Goal: Task Accomplishment & Management: Manage account settings

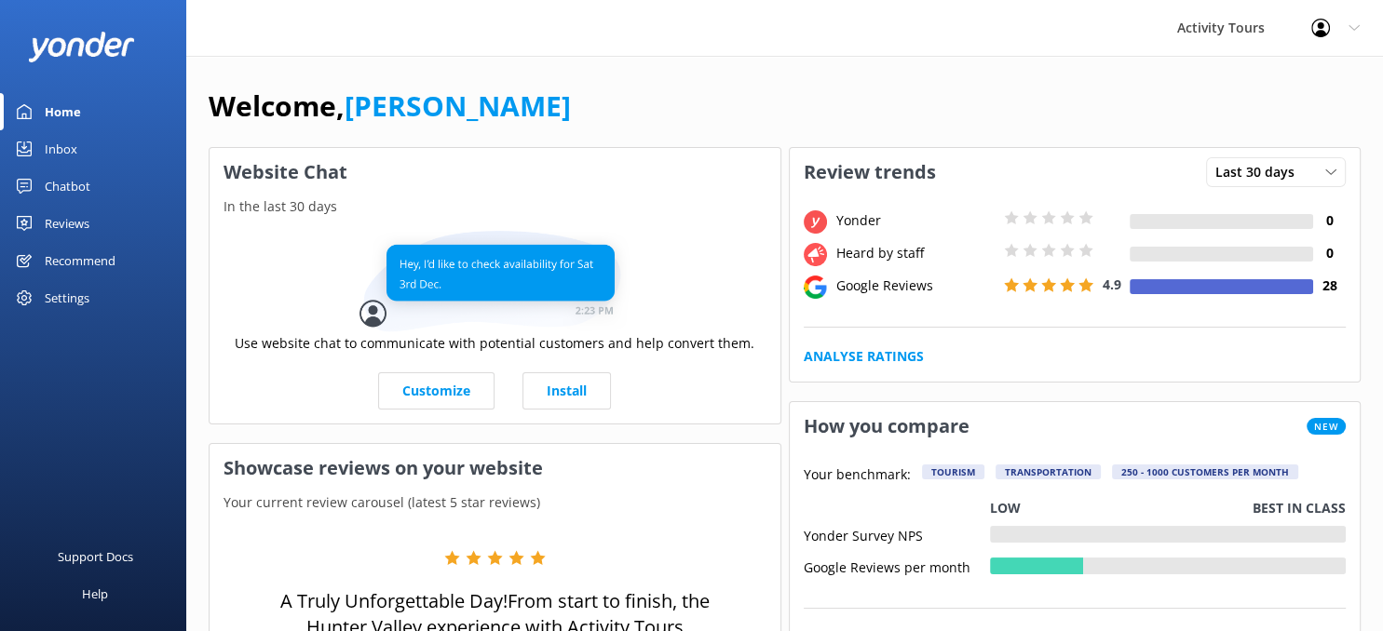
click at [65, 216] on div "Reviews" at bounding box center [67, 223] width 45 height 37
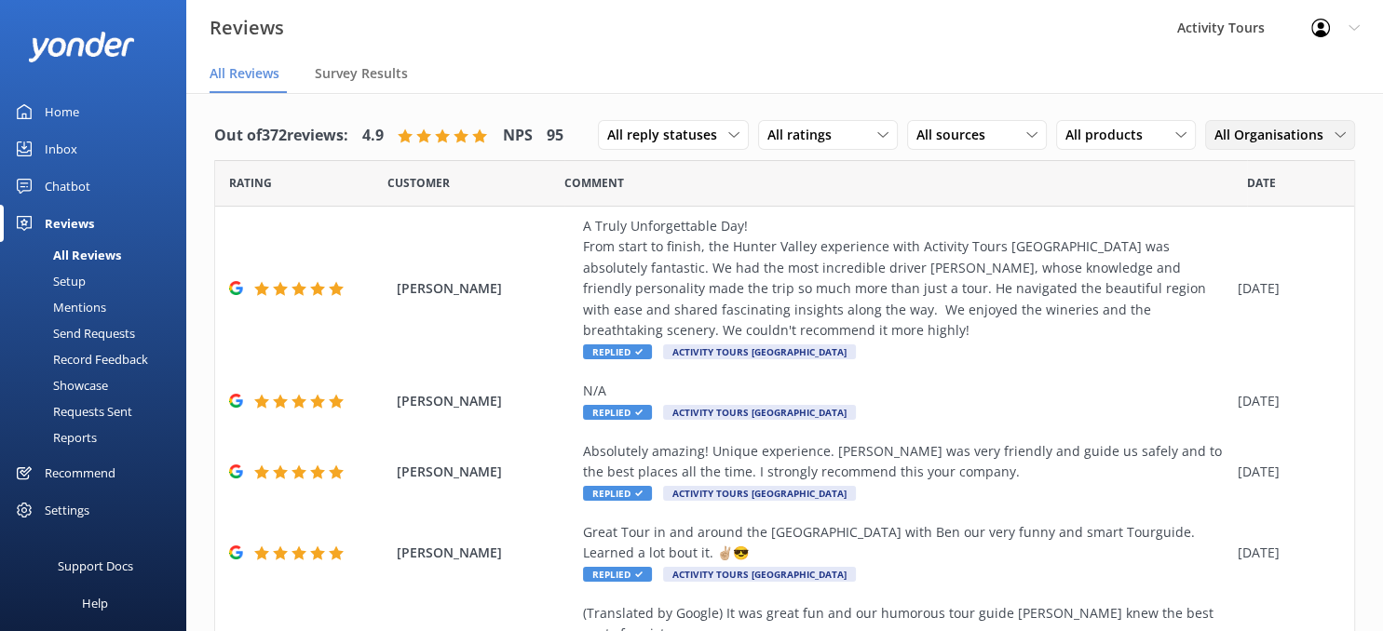
click at [1339, 126] on div "All Organisations" at bounding box center [1280, 135] width 141 height 20
click at [1244, 210] on div "Activity Tours [GEOGRAPHIC_DATA]" at bounding box center [1288, 221] width 147 height 38
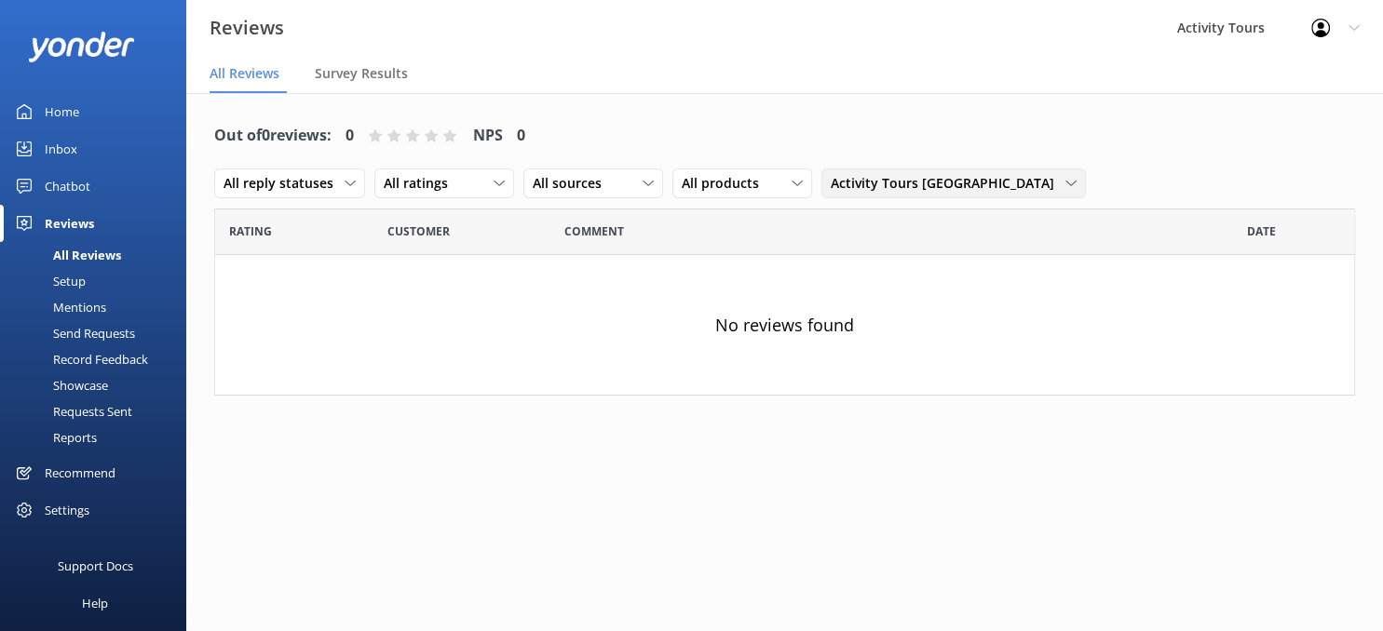
click at [1081, 173] on div "Activity Tours [GEOGRAPHIC_DATA]" at bounding box center [953, 183] width 255 height 20
click at [1032, 288] on div "Boutique Tours [GEOGRAPHIC_DATA]" at bounding box center [932, 297] width 200 height 19
click at [1088, 178] on icon at bounding box center [1082, 183] width 11 height 11
click at [923, 212] on div "All Organisations" at bounding box center [877, 221] width 91 height 19
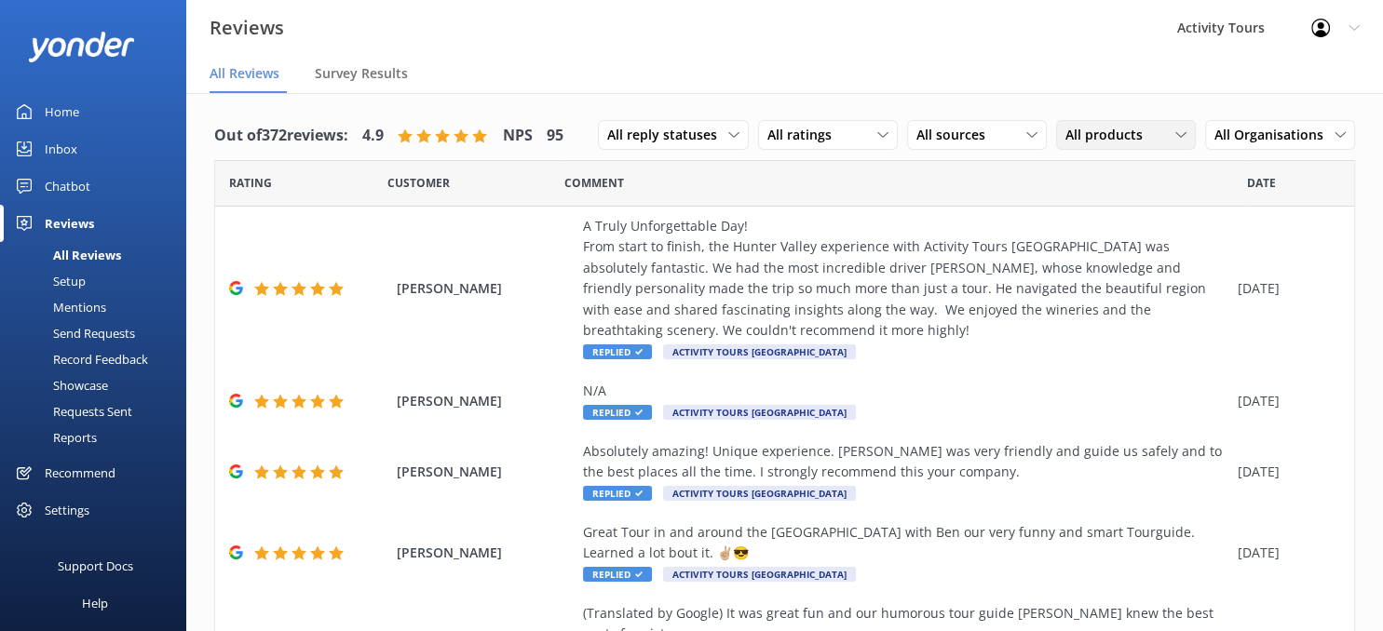
click at [1177, 136] on div "All products" at bounding box center [1126, 135] width 130 height 20
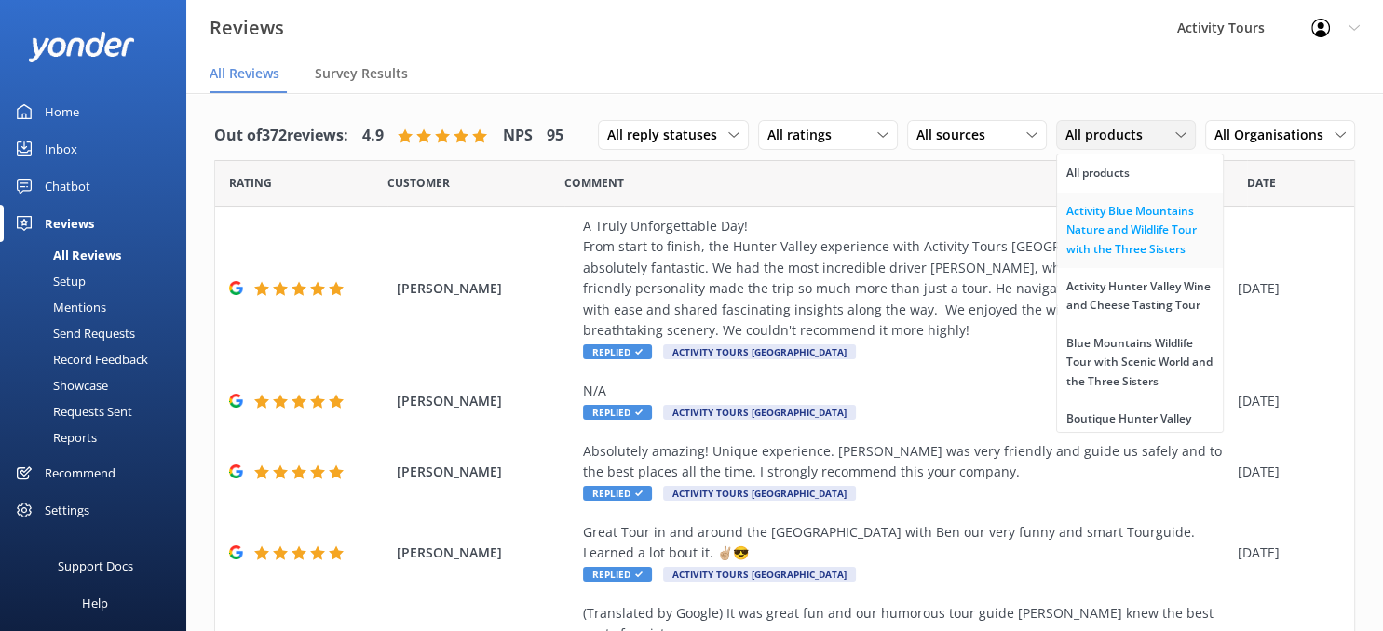
click at [1111, 229] on div "Activity Blue Mountains Nature and Wildlife Tour with the Three Sisters" at bounding box center [1139, 230] width 147 height 57
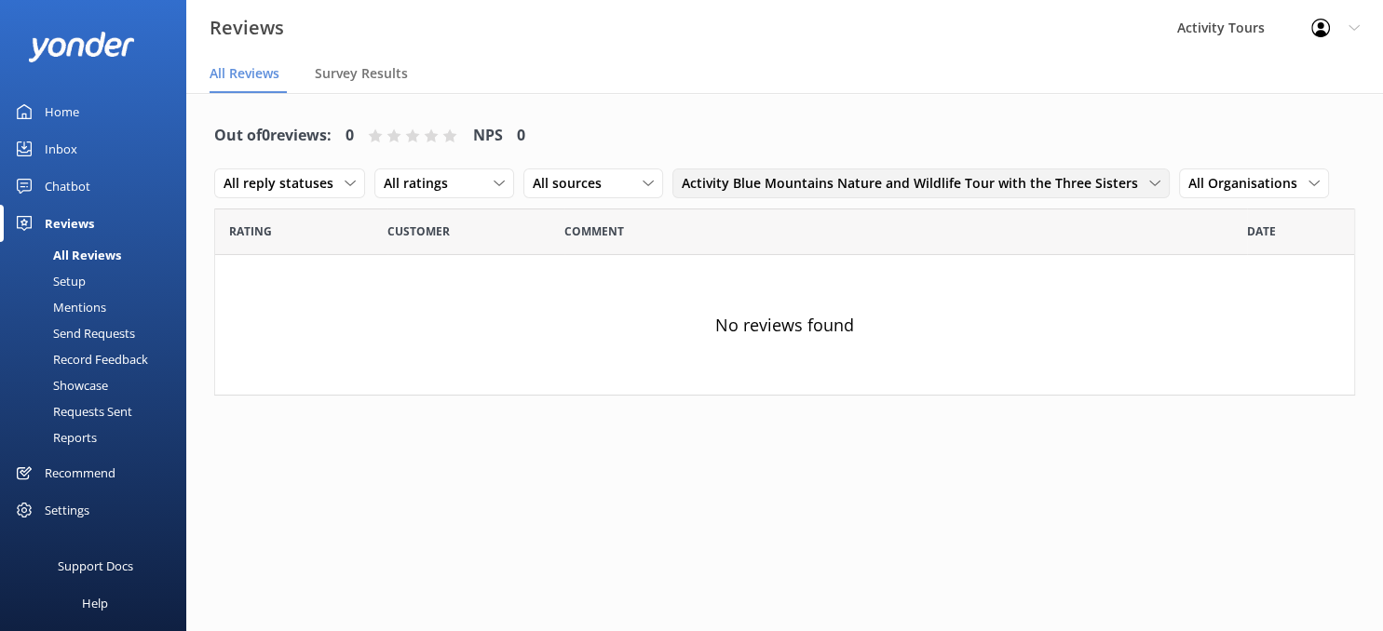
click at [1149, 187] on icon at bounding box center [1154, 183] width 11 height 11
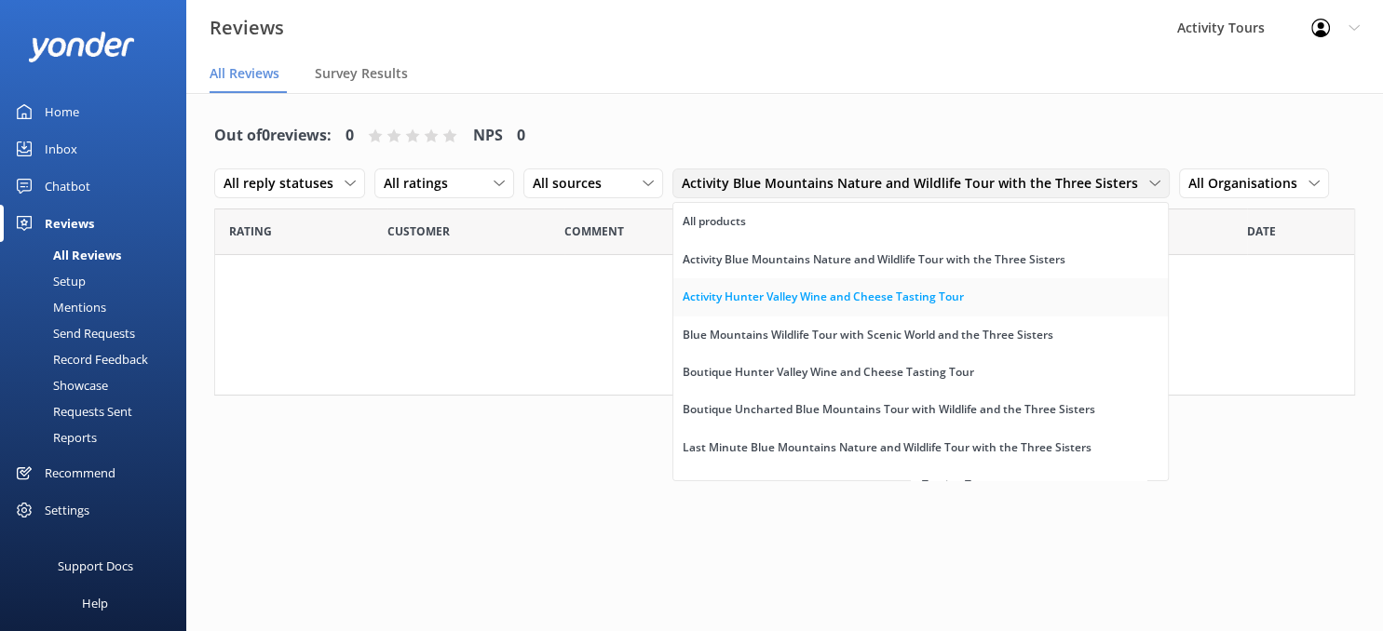
click at [836, 294] on div "Activity Hunter Valley Wine and Cheese Tasting Tour" at bounding box center [823, 297] width 281 height 19
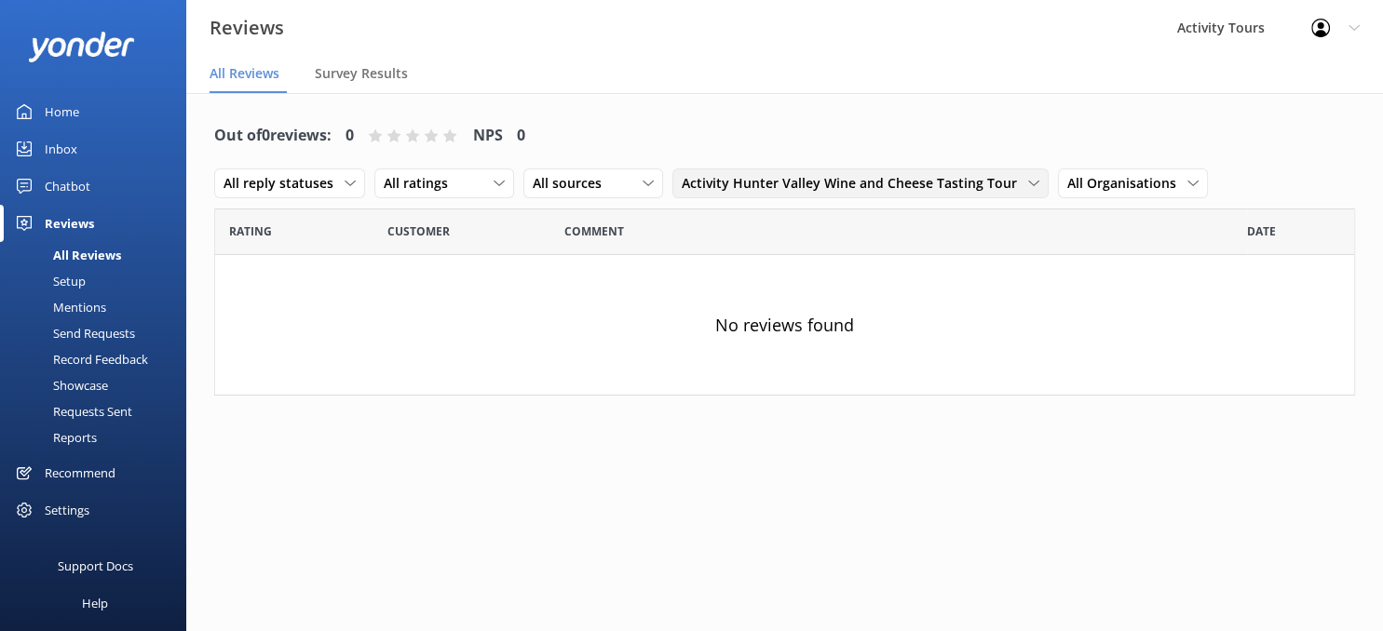
click at [1028, 184] on use at bounding box center [1033, 184] width 10 height 6
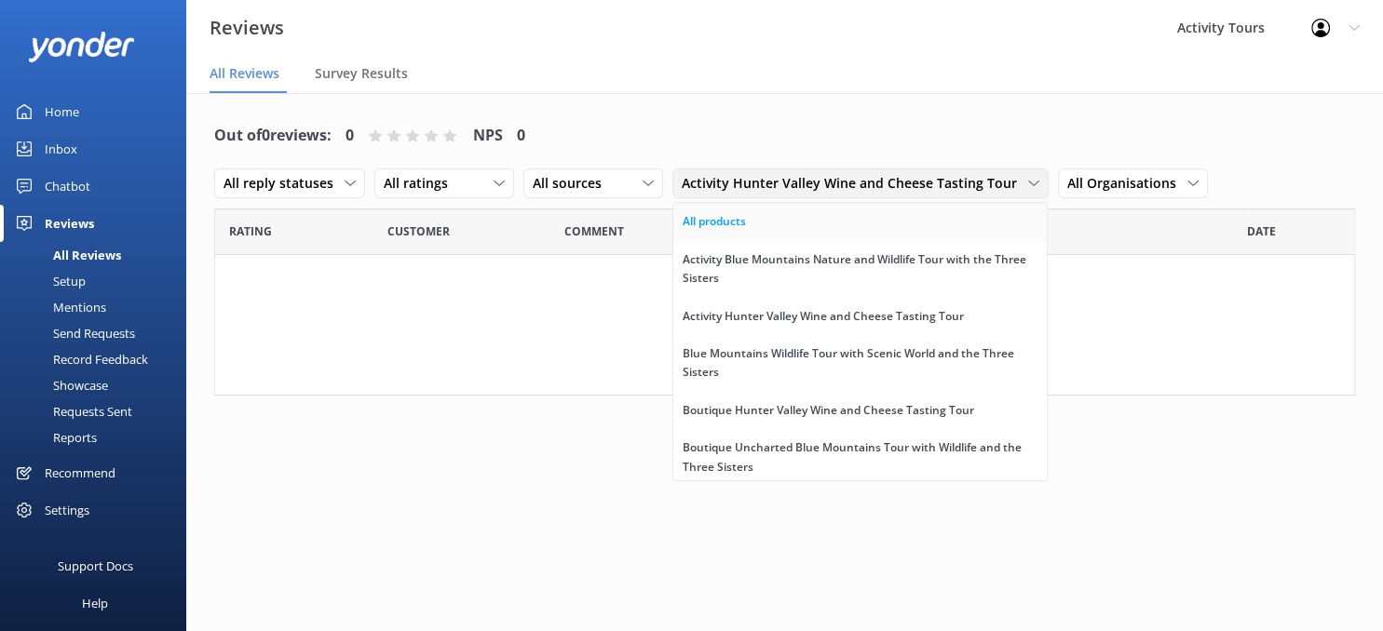
click at [712, 218] on div "All products" at bounding box center [714, 221] width 63 height 19
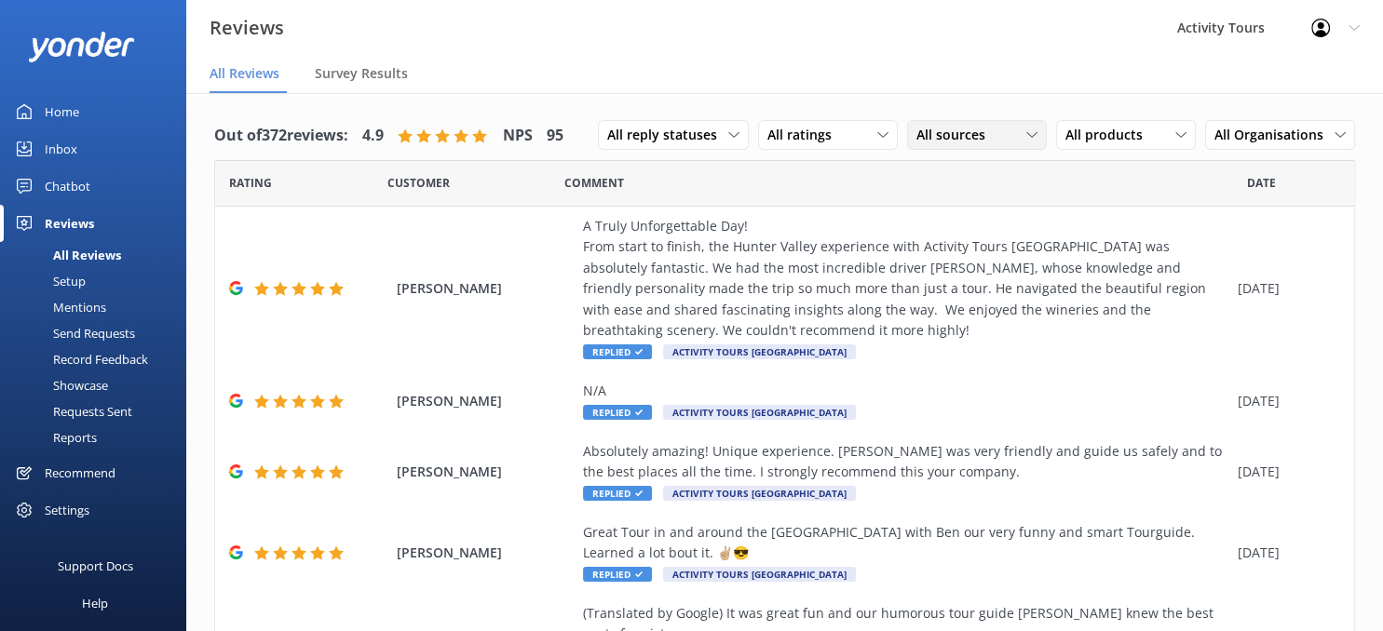
click at [1024, 139] on div "All sources" at bounding box center [977, 135] width 130 height 20
click at [967, 285] on div "Google reviews" at bounding box center [988, 287] width 109 height 19
click at [1033, 137] on icon at bounding box center [1031, 134] width 11 height 11
click at [935, 174] on div "All sources" at bounding box center [946, 173] width 58 height 19
click at [884, 132] on icon at bounding box center [882, 134] width 11 height 11
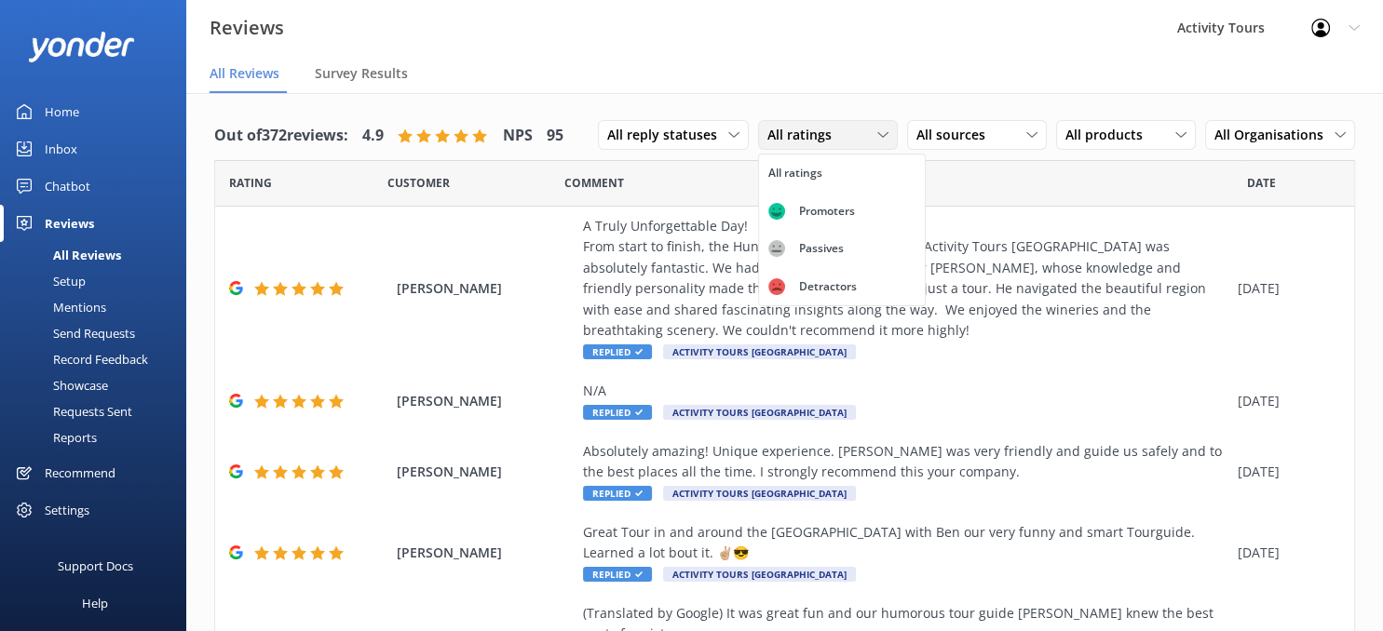
click at [884, 132] on icon at bounding box center [882, 134] width 11 height 11
click at [758, 129] on div "All reply statuses All reply statuses Needs a reply Does not need reply All rat…" at bounding box center [976, 136] width 757 height 48
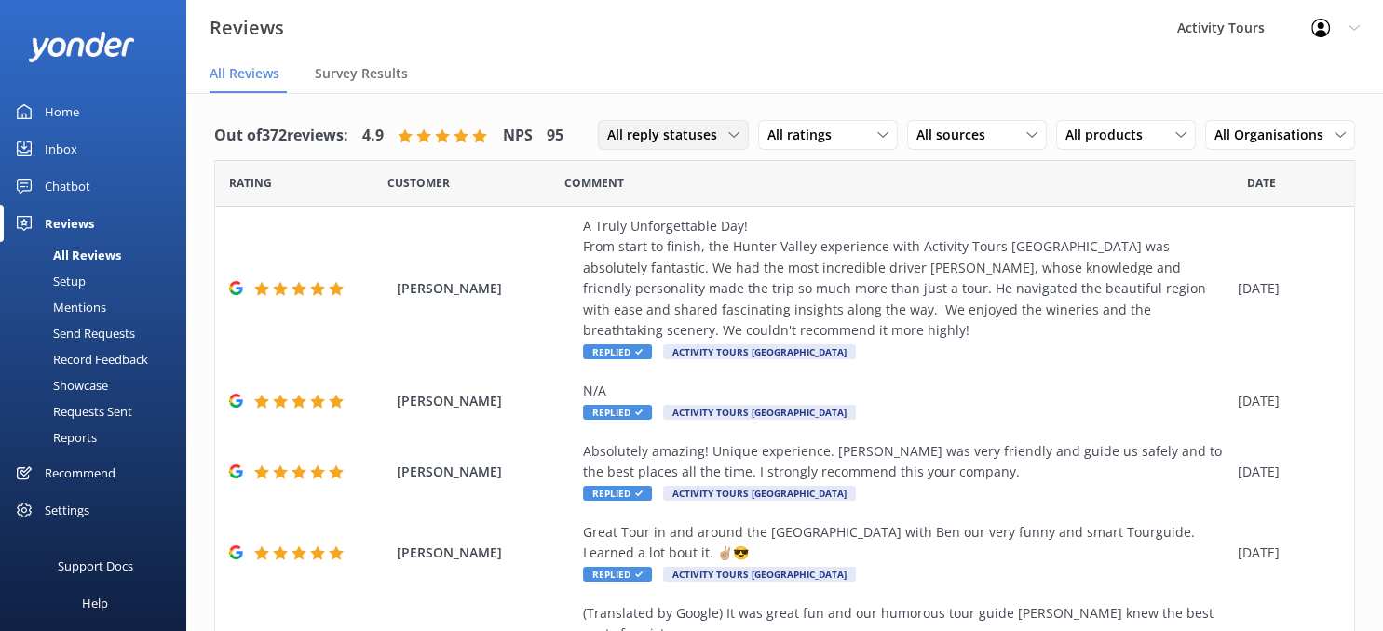
click at [735, 138] on icon at bounding box center [733, 134] width 11 height 11
click at [654, 211] on div "Needs a reply" at bounding box center [644, 211] width 72 height 19
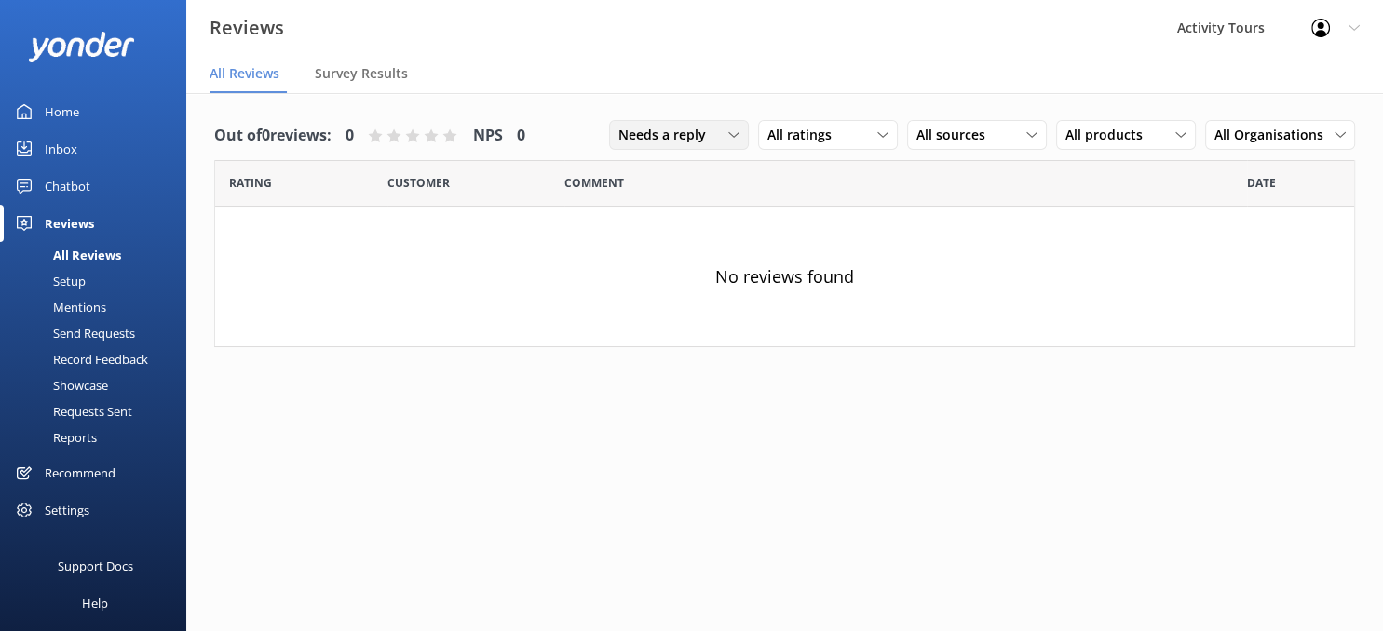
click at [736, 135] on icon at bounding box center [733, 134] width 11 height 11
click at [676, 170] on div "All reply statuses" at bounding box center [664, 173] width 91 height 19
